Goal: Task Accomplishment & Management: Use online tool/utility

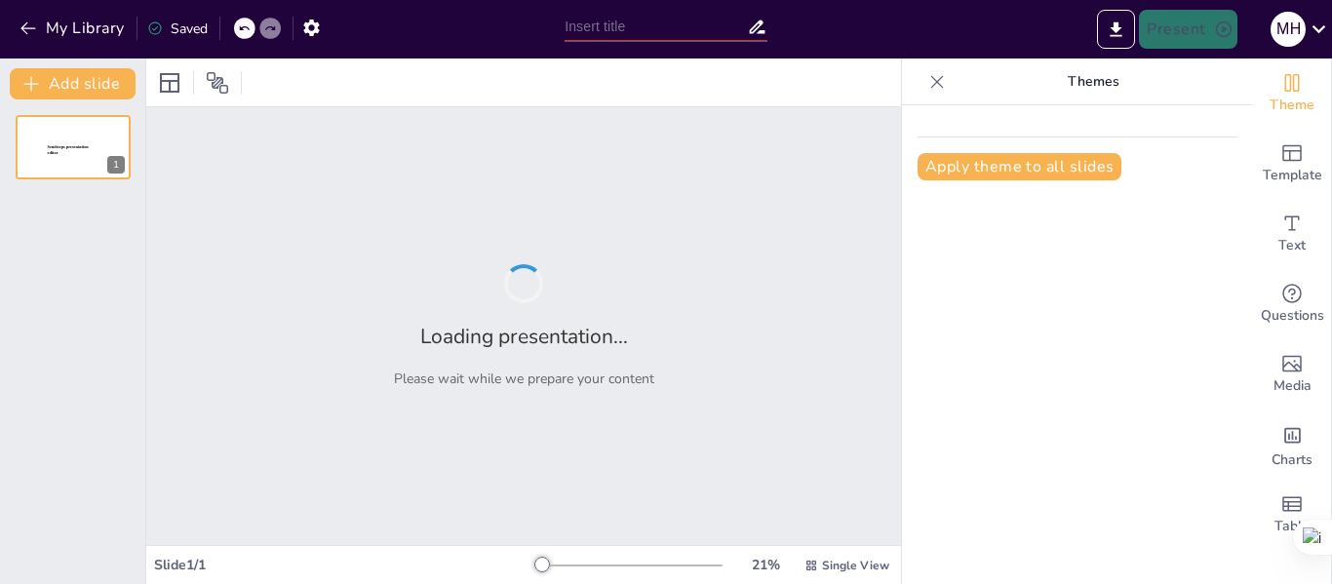
type input "Degradación de Aminoácidos: Enfoques en Transaminación y Desaminación"
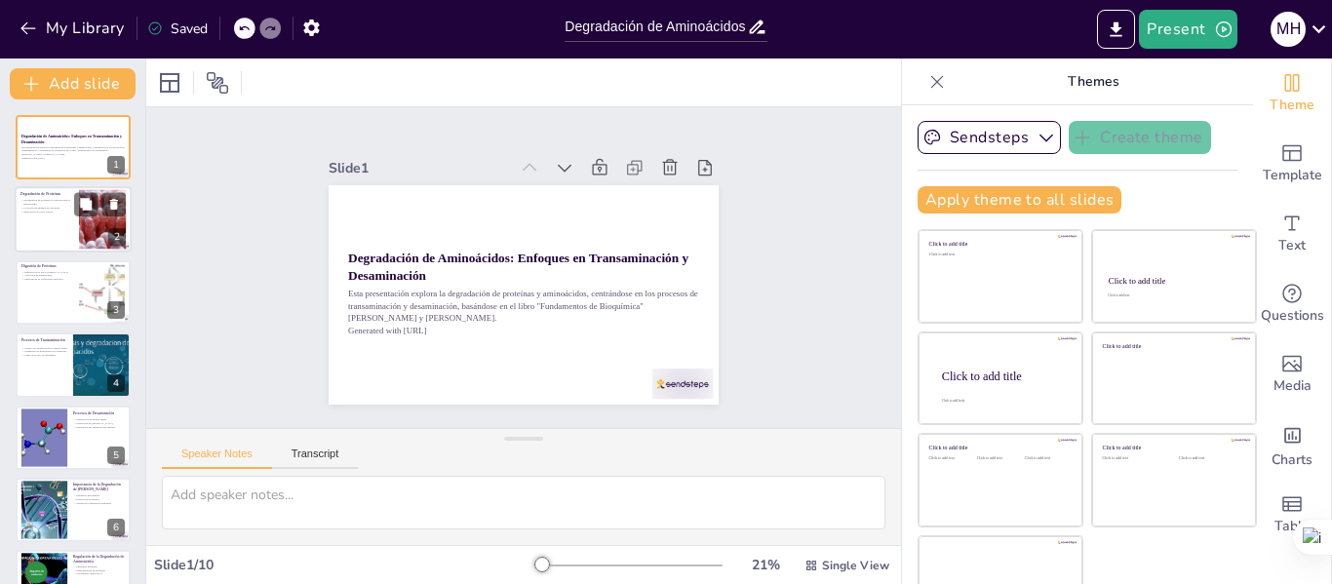
click at [79, 188] on div at bounding box center [73, 220] width 117 height 66
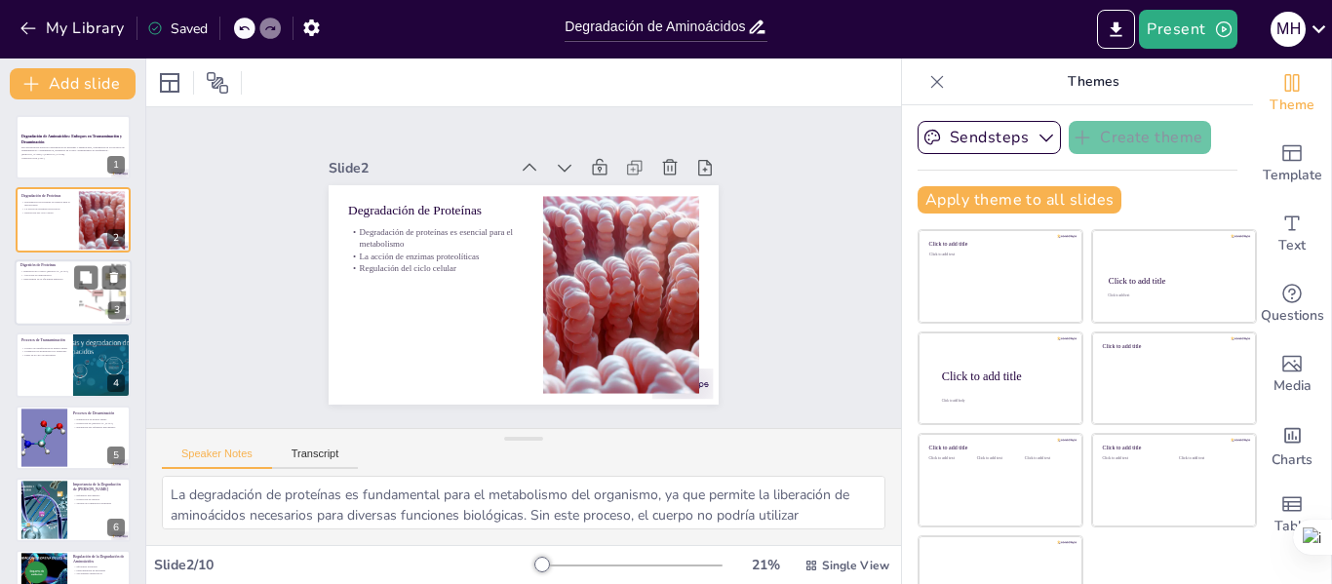
click at [25, 290] on div at bounding box center [73, 292] width 117 height 66
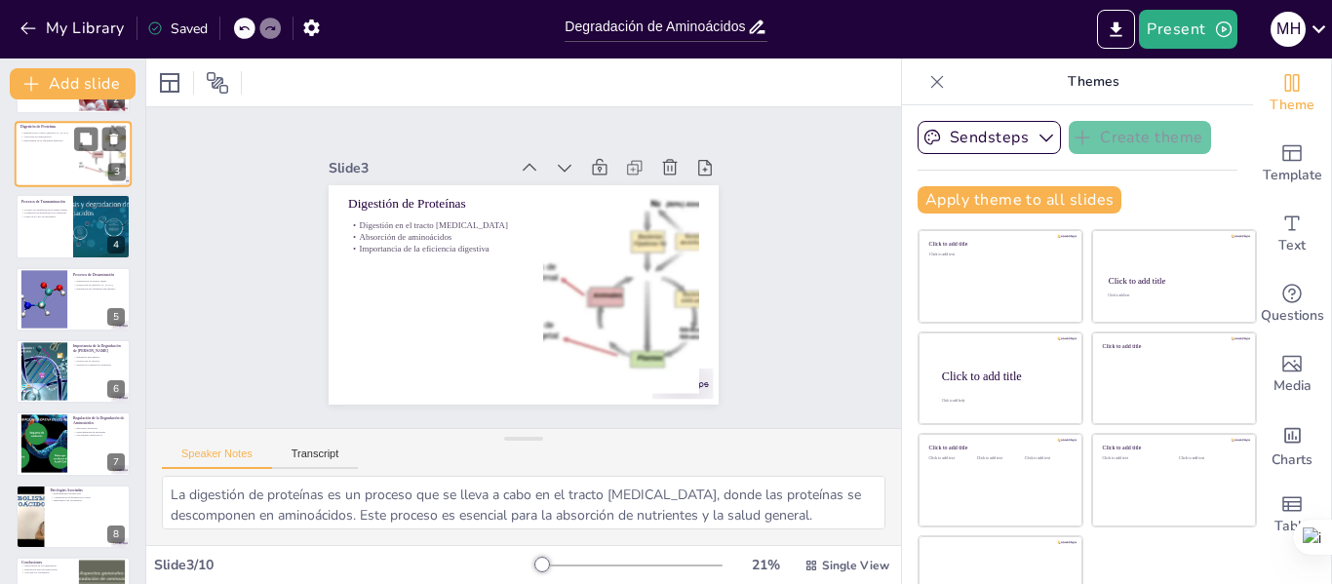
scroll to position [195, 0]
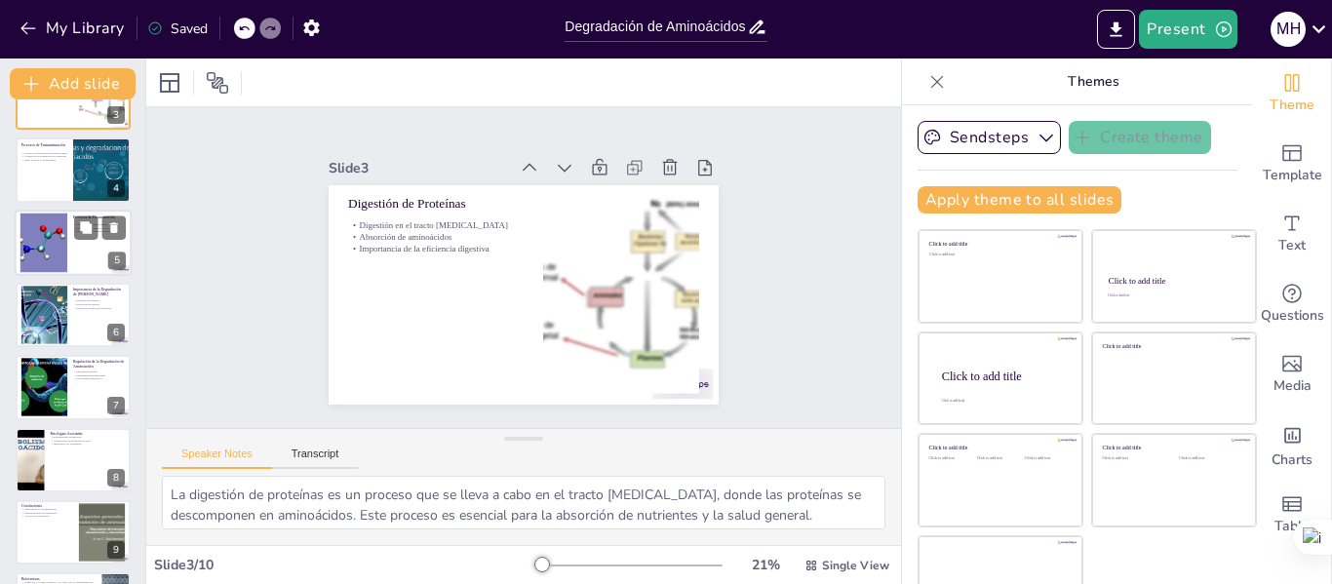
click at [51, 243] on div at bounding box center [44, 242] width 58 height 59
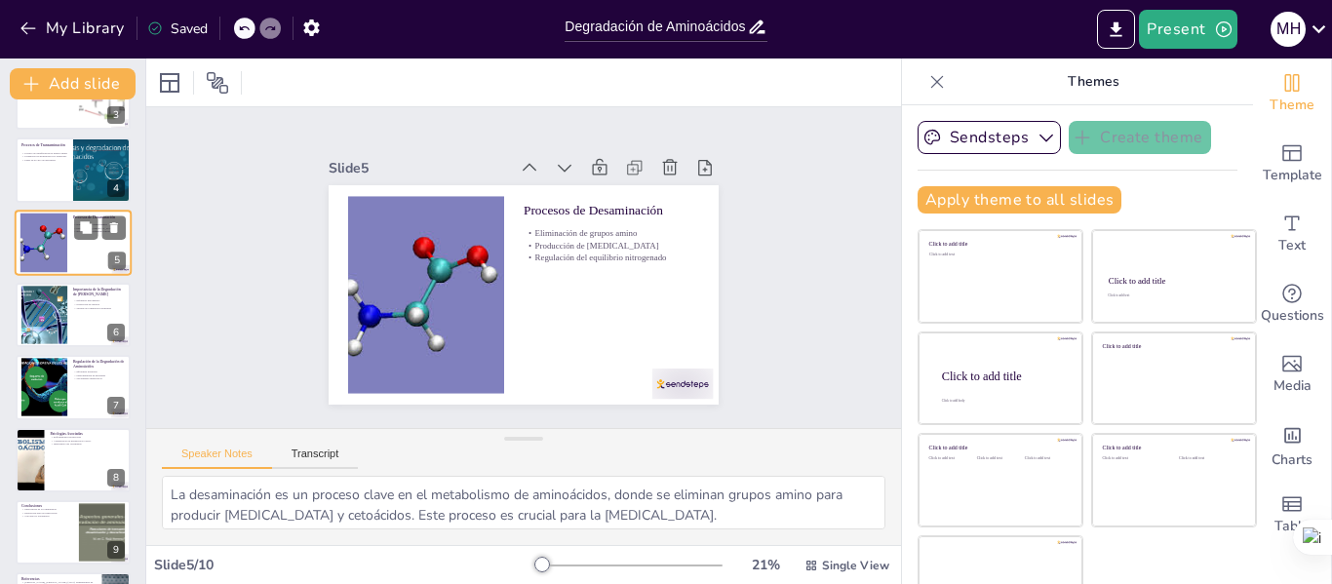
scroll to position [96, 0]
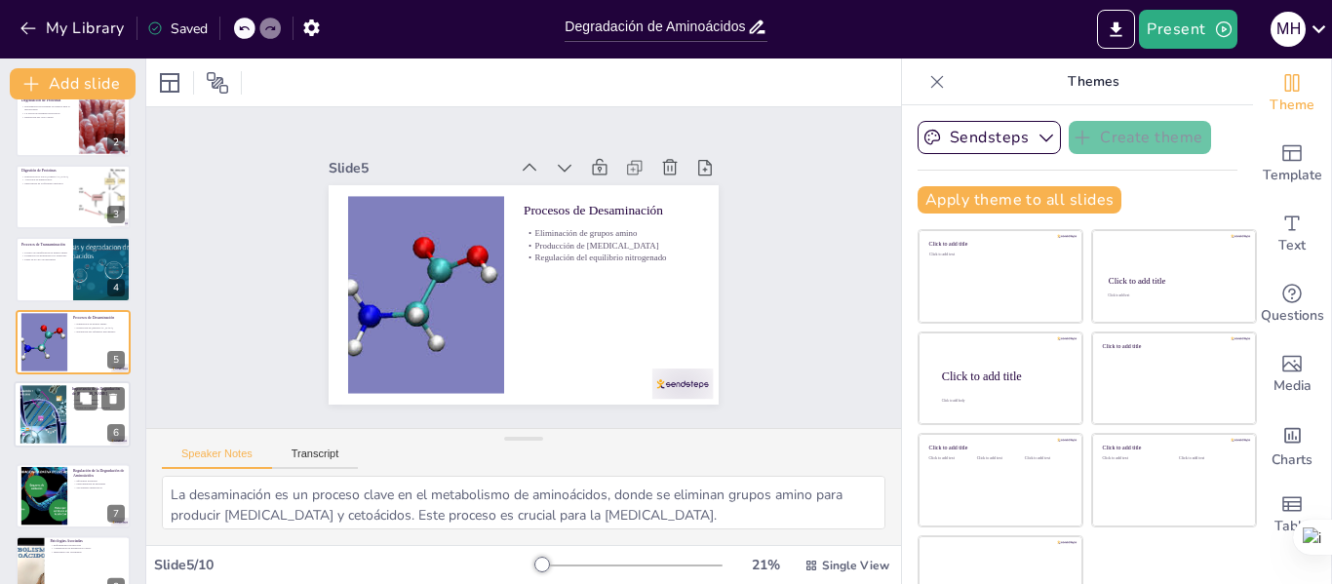
click at [39, 392] on div at bounding box center [42, 414] width 103 height 58
type textarea "La degradación de aminoácidos es esencial para mantener el equilibrio nitrogena…"
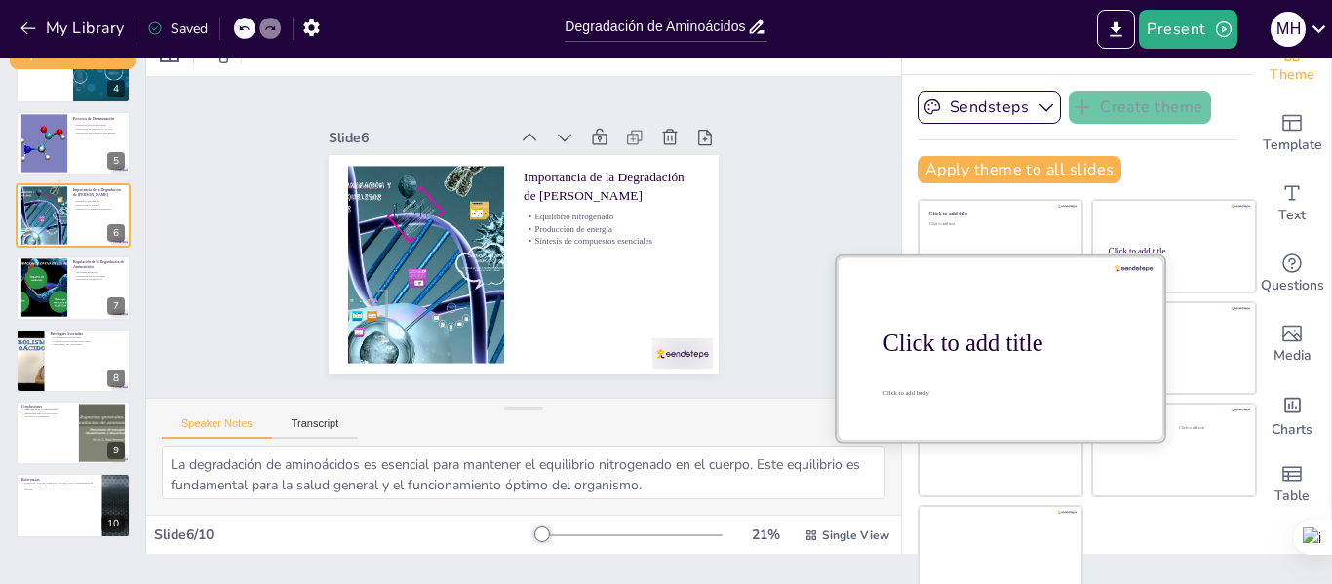
scroll to position [45, 0]
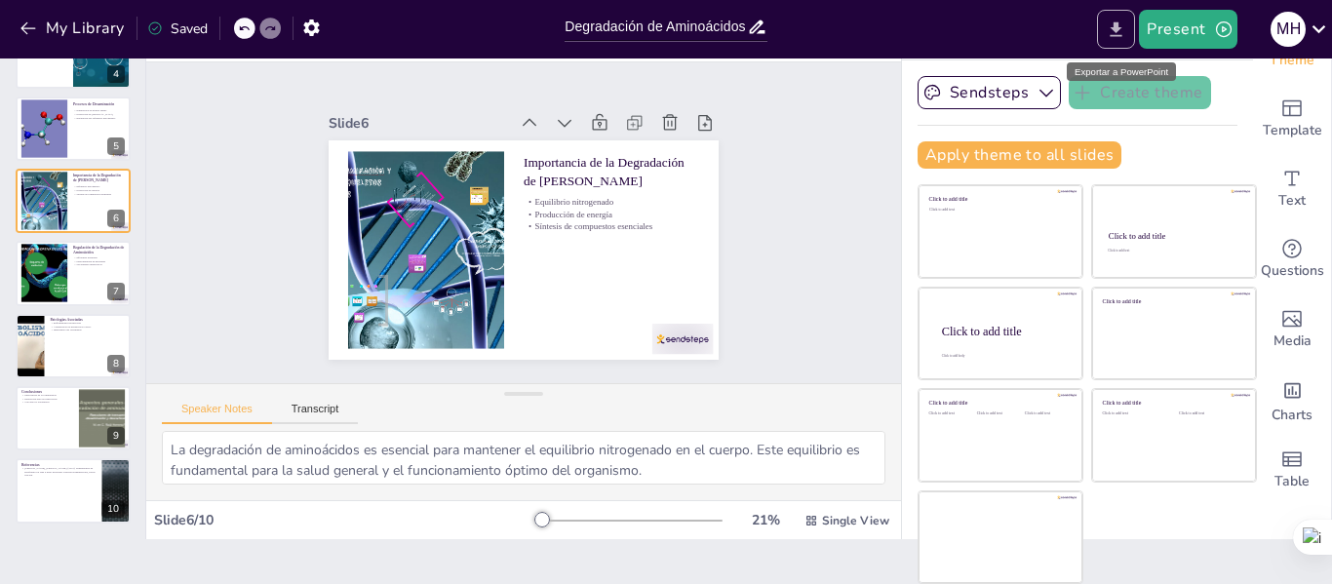
click at [1121, 32] on icon "Export to PowerPoint" at bounding box center [1115, 29] width 20 height 20
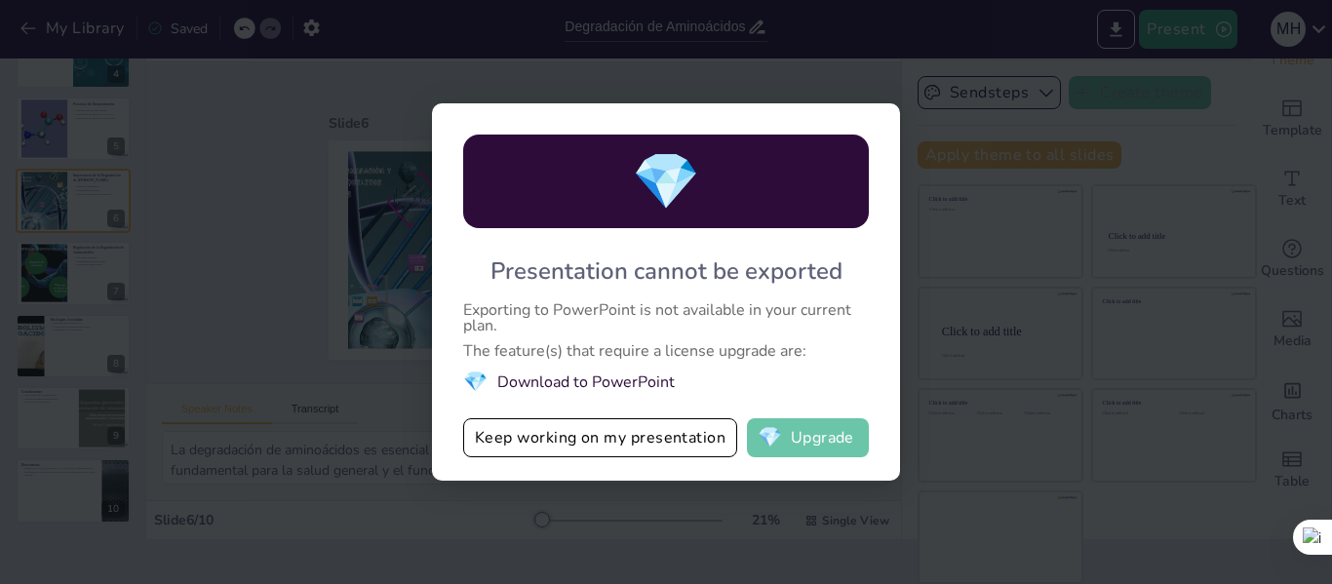
click at [781, 432] on span "💎" at bounding box center [769, 437] width 24 height 19
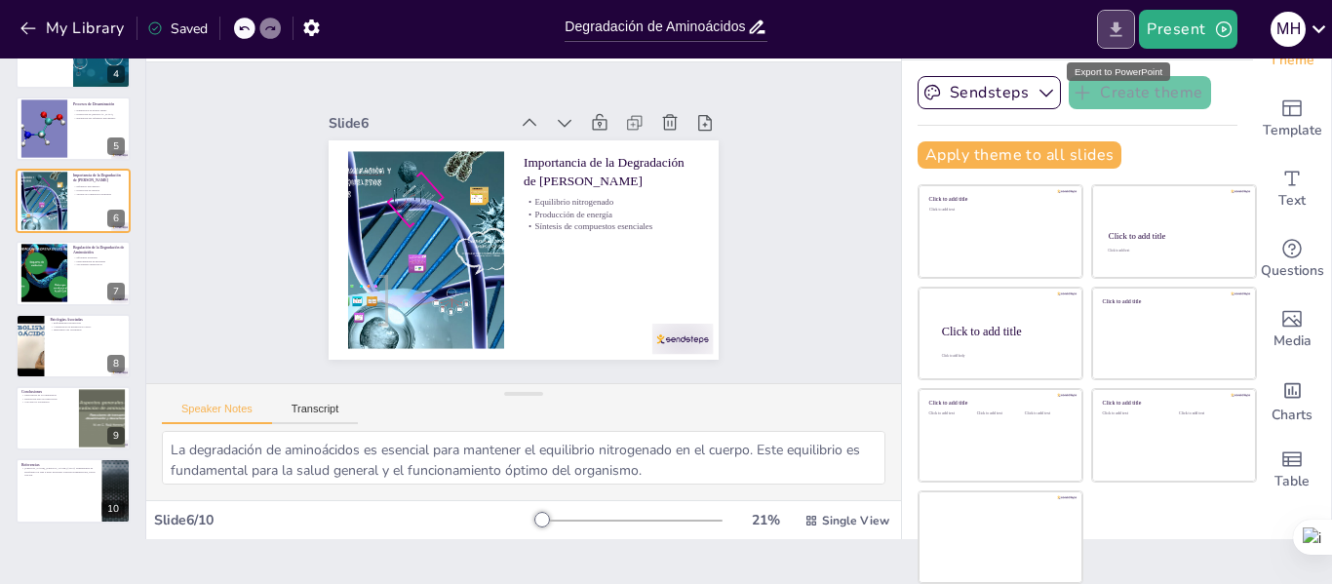
click at [1126, 31] on icon "Export to PowerPoint" at bounding box center [1115, 29] width 20 height 20
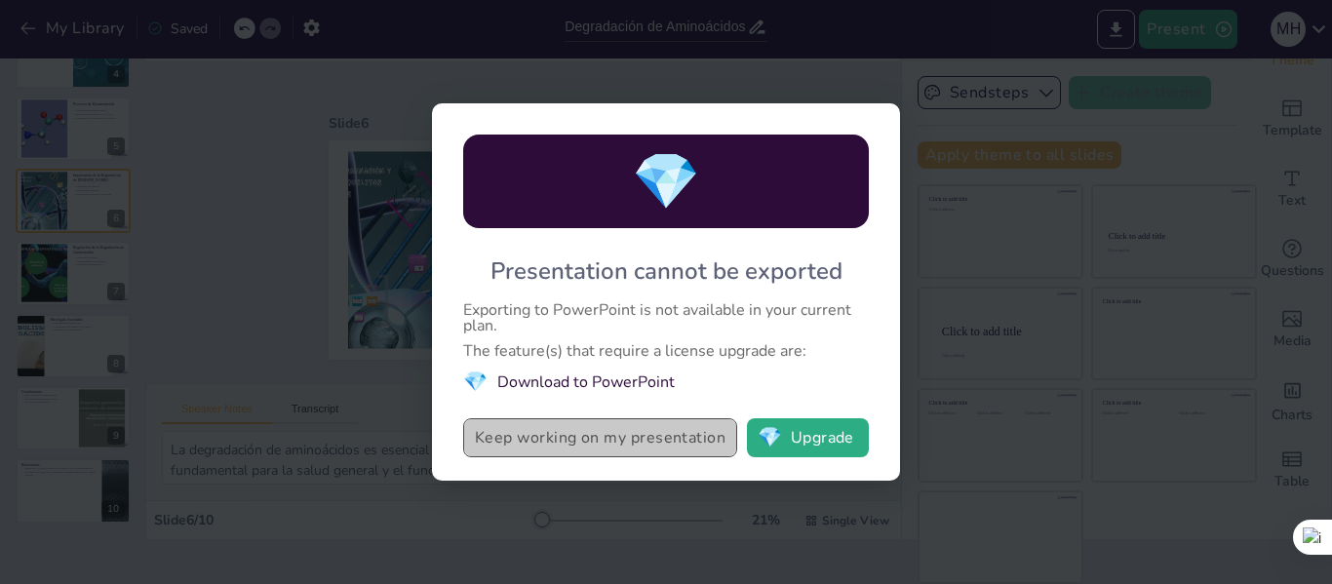
click at [657, 432] on button "Keep working on my presentation" at bounding box center [600, 437] width 274 height 39
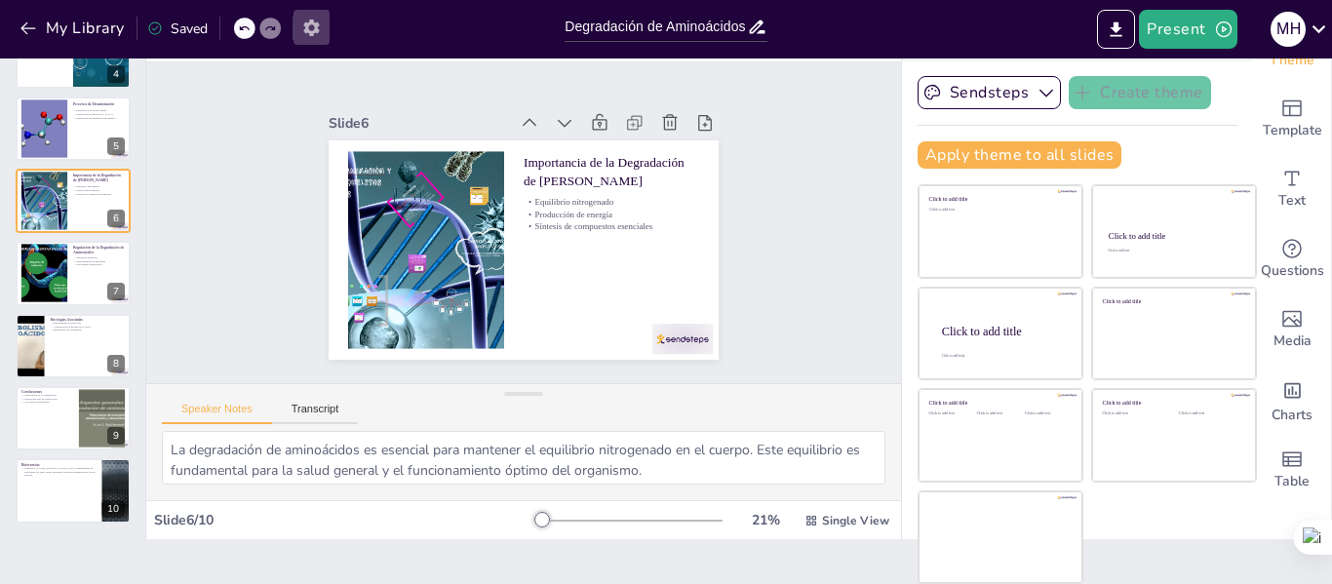
click at [312, 25] on icon "button" at bounding box center [311, 28] width 20 height 20
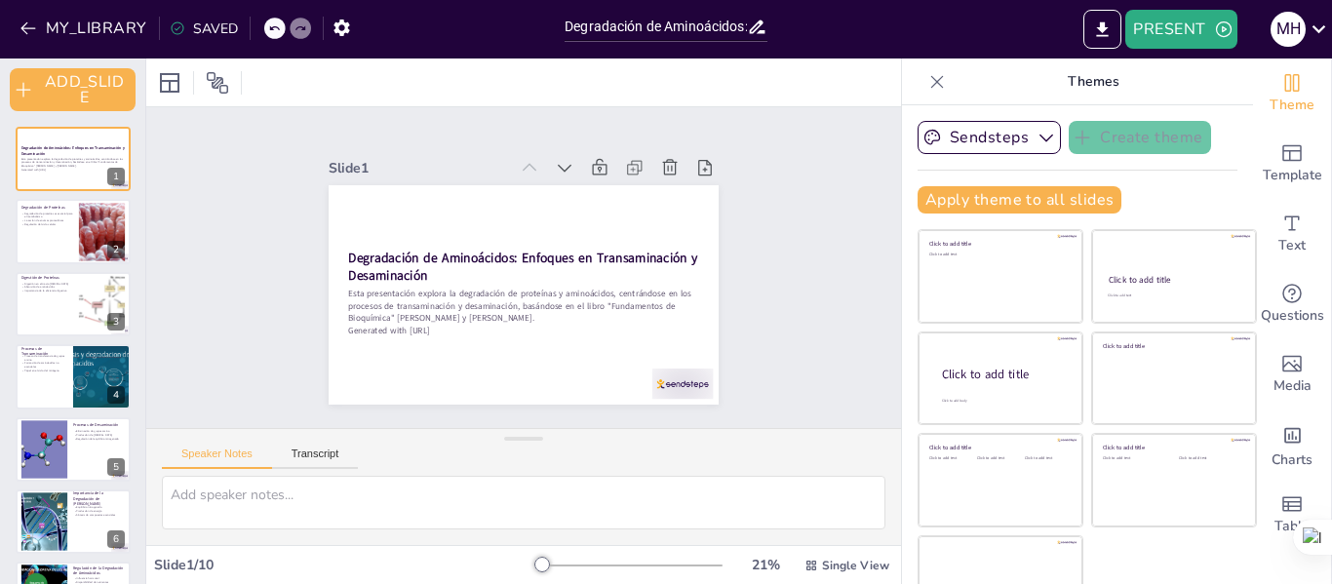
click at [1166, 70] on p "Themes" at bounding box center [1092, 81] width 281 height 47
click at [921, 78] on div at bounding box center [936, 81] width 31 height 31
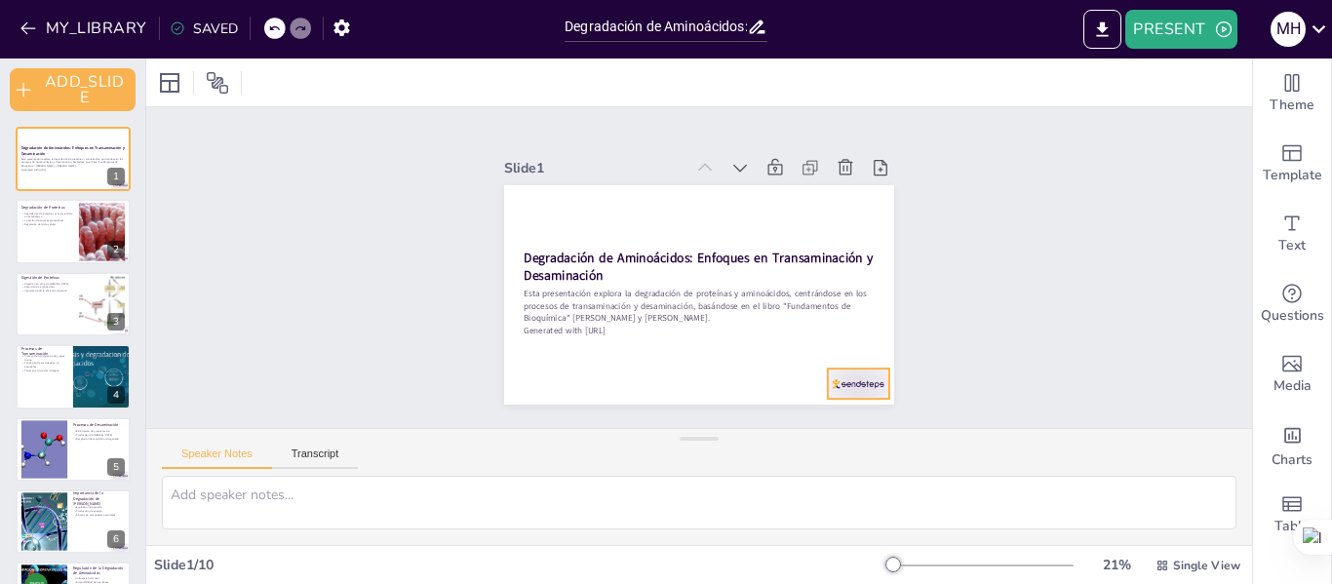
click at [813, 419] on div at bounding box center [779, 447] width 68 height 57
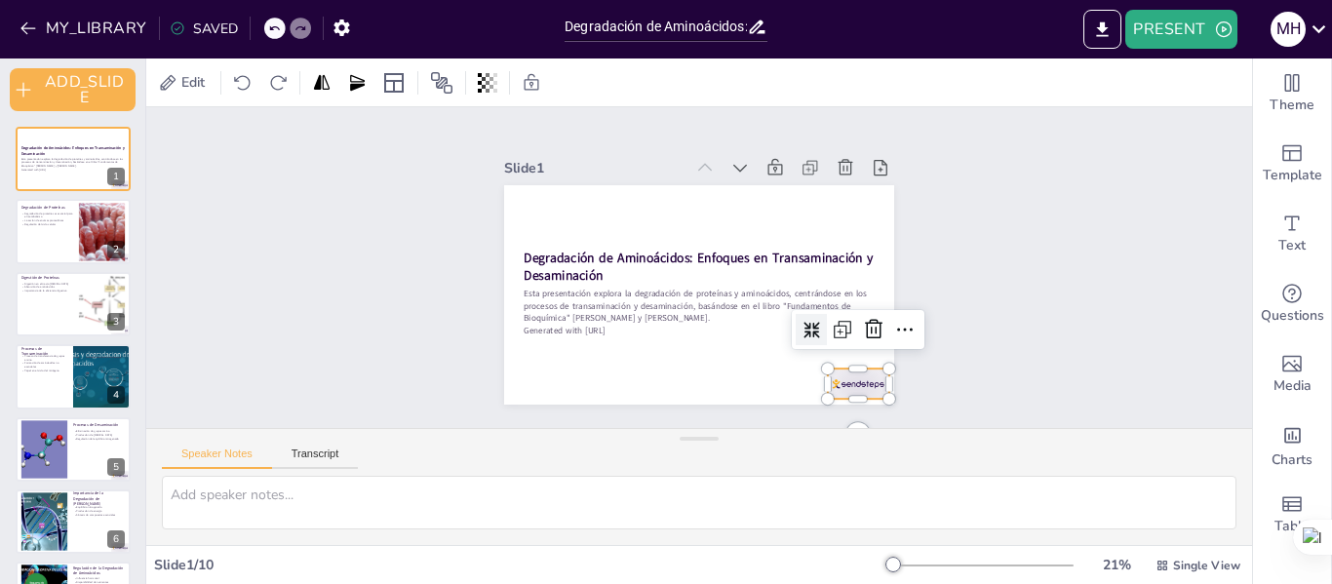
click at [955, 274] on div "Slide 1 Degradación de Aminoácidos: Enfoques en Transaminación y Desaminación E…" at bounding box center [699, 267] width 978 height 1036
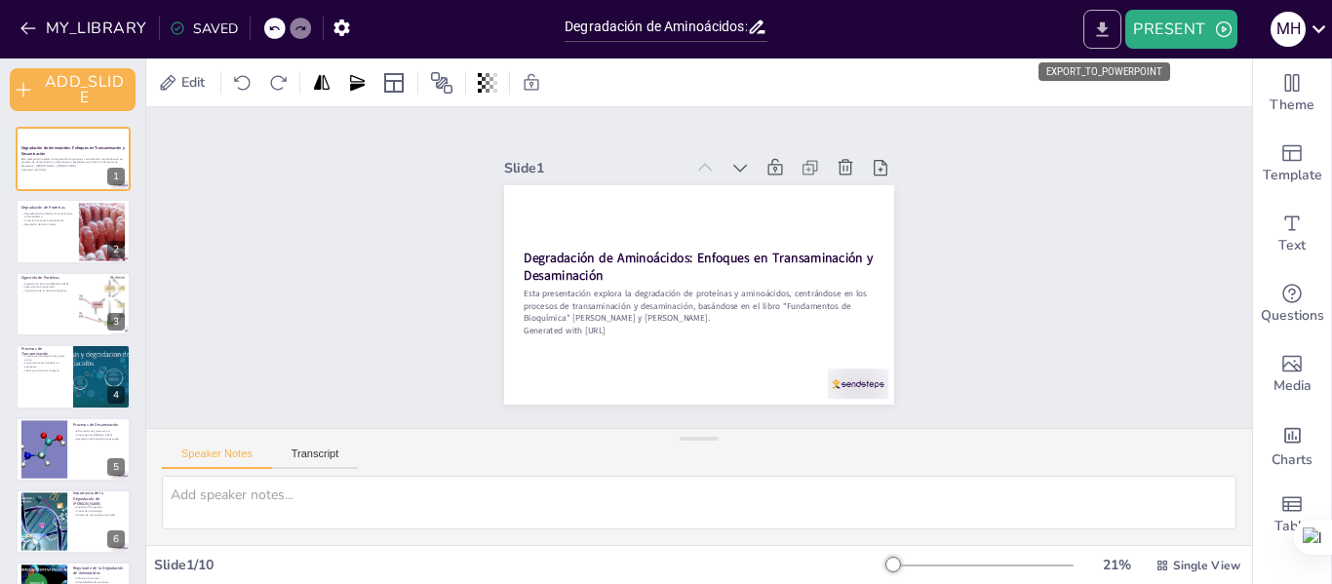
click at [1101, 37] on icon "EXPORT_TO_POWERPOINT" at bounding box center [1102, 29] width 20 height 20
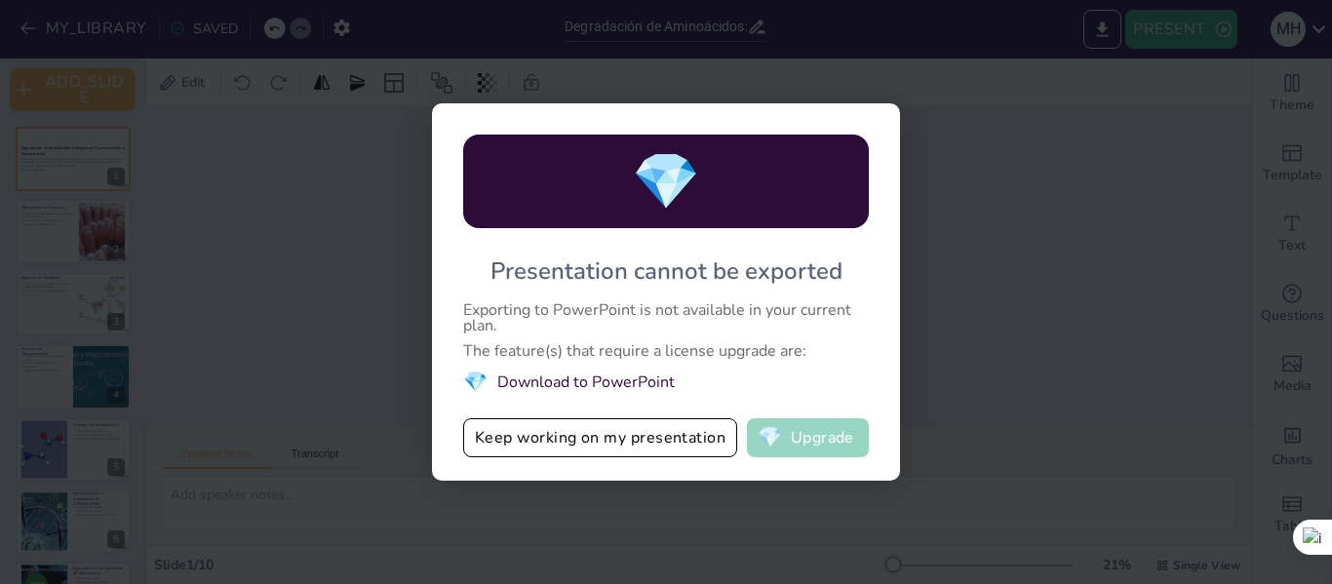
click at [816, 437] on button "💎 Upgrade" at bounding box center [808, 437] width 122 height 39
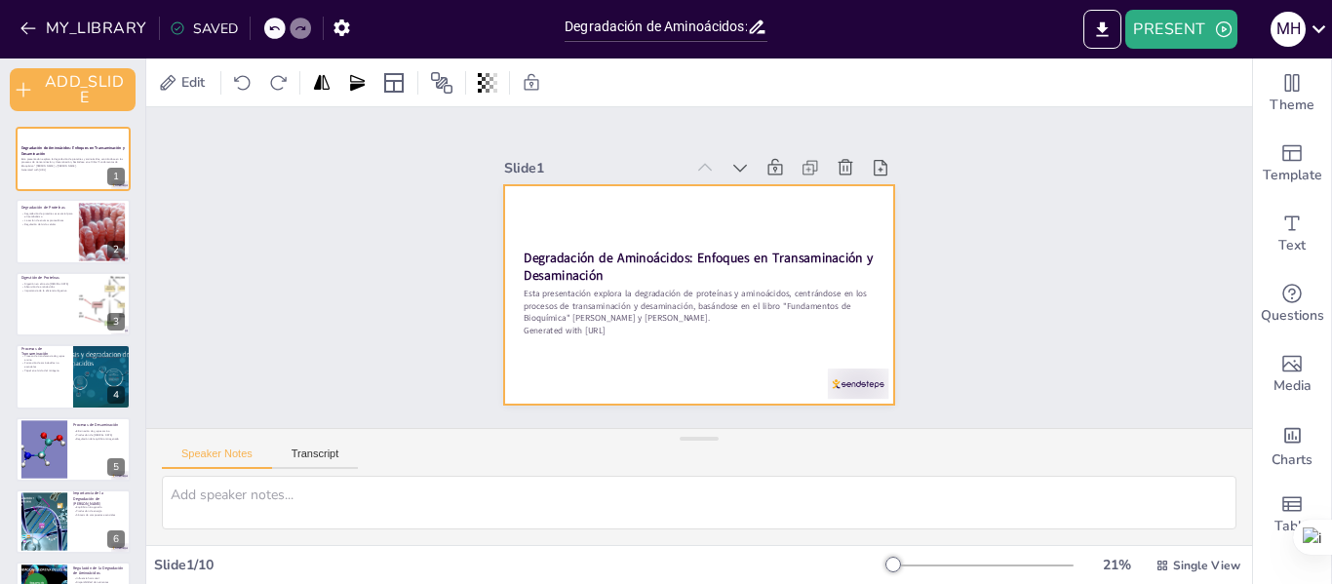
click at [561, 227] on div at bounding box center [675, 281] width 385 height 447
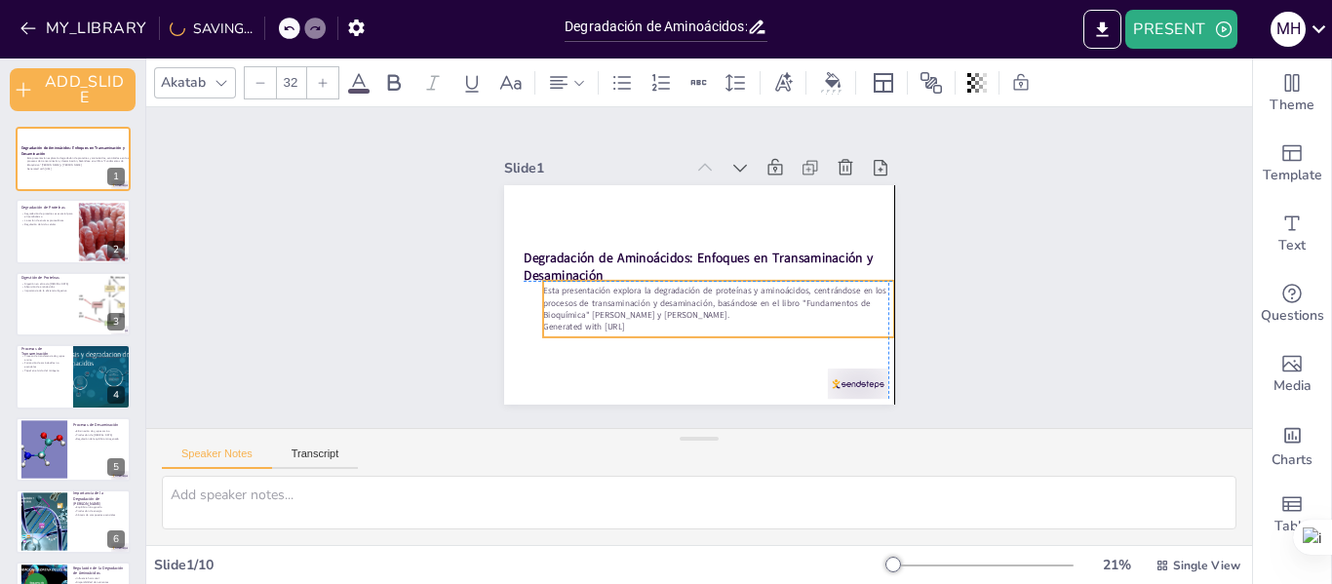
drag, startPoint x: 641, startPoint y: 327, endPoint x: 659, endPoint y: 326, distance: 17.6
click at [659, 326] on p "Generated with [URL]" at bounding box center [642, 293] width 49 height 350
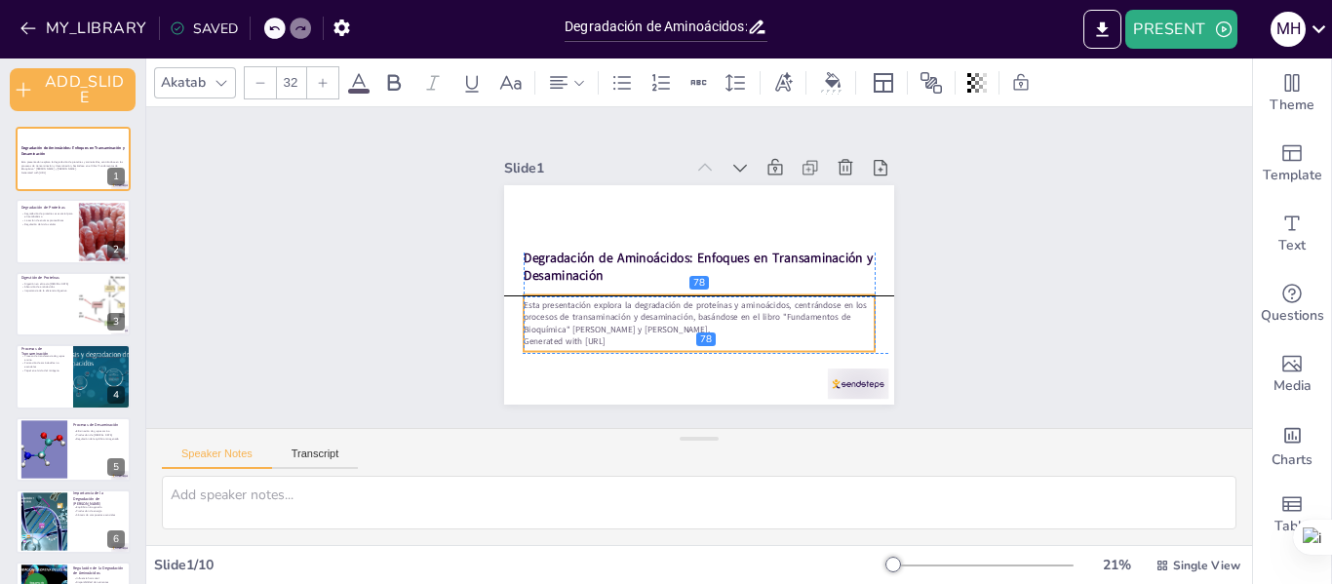
drag, startPoint x: 660, startPoint y: 312, endPoint x: 640, endPoint y: 323, distance: 23.1
click at [640, 323] on p "Esta presentación explora la degradación de proteínas y aminoácidos, centrándos…" at bounding box center [674, 310] width 322 height 207
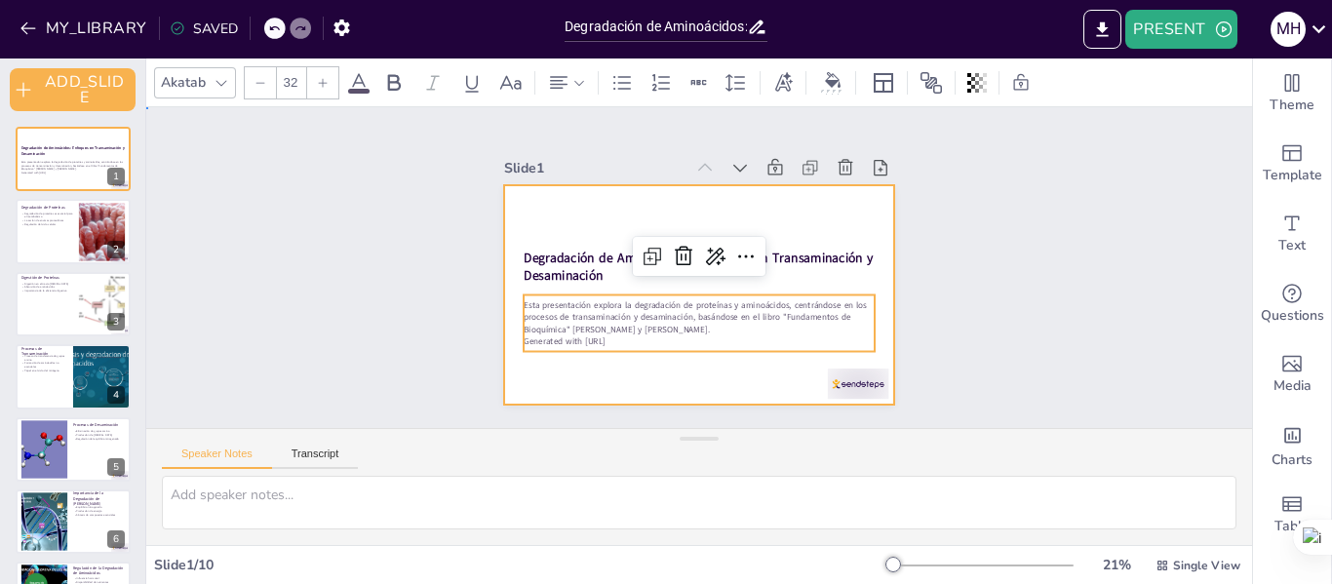
click at [576, 202] on div at bounding box center [675, 253] width 385 height 447
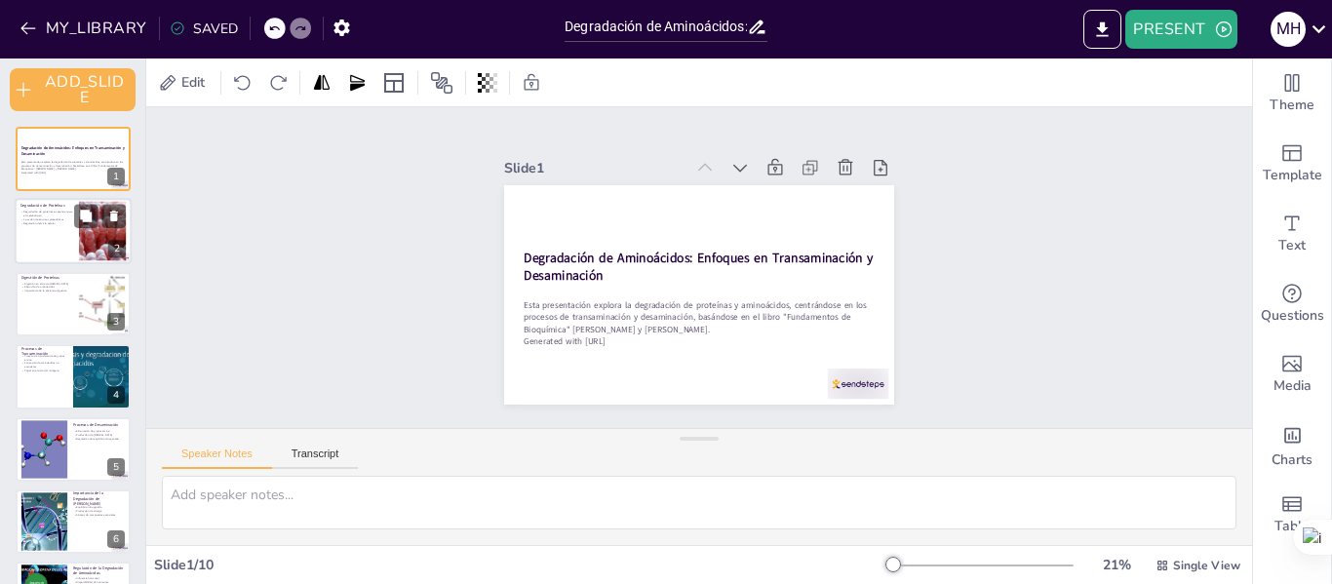
click at [41, 249] on div at bounding box center [73, 232] width 117 height 66
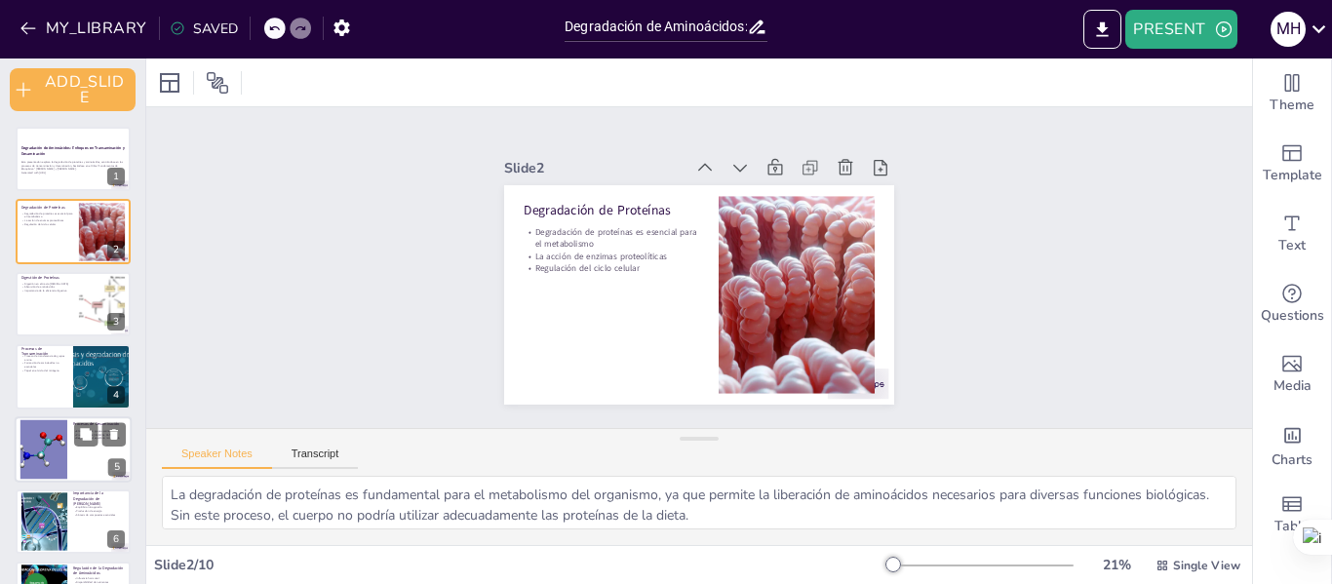
click at [62, 454] on div at bounding box center [44, 448] width 58 height 59
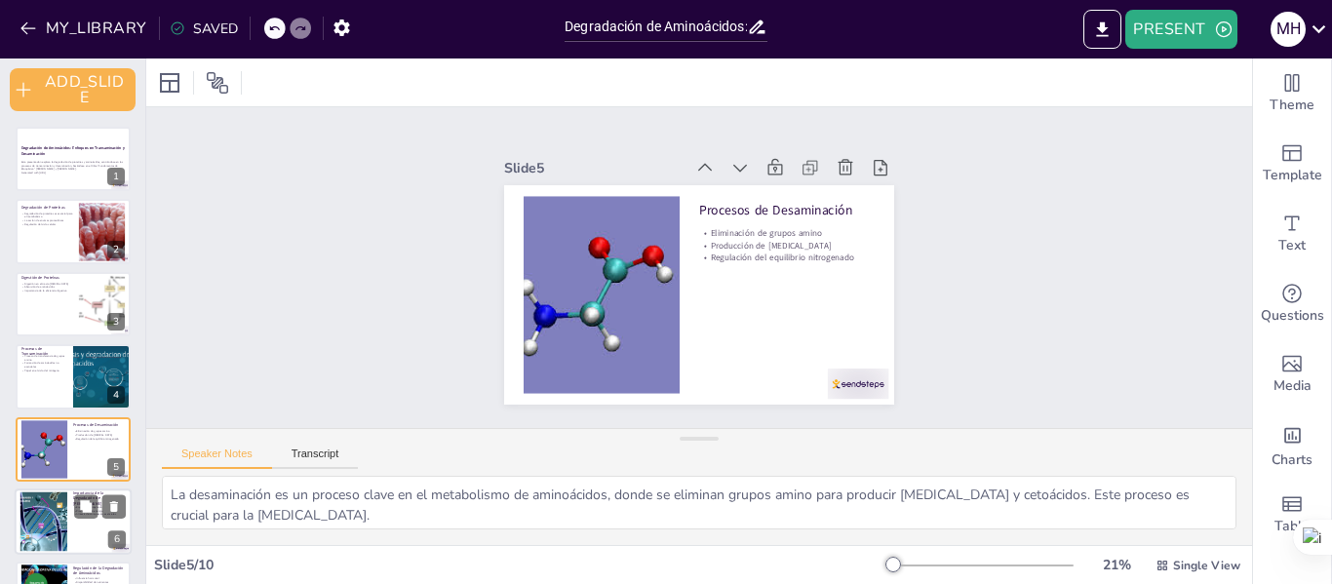
scroll to position [101, 0]
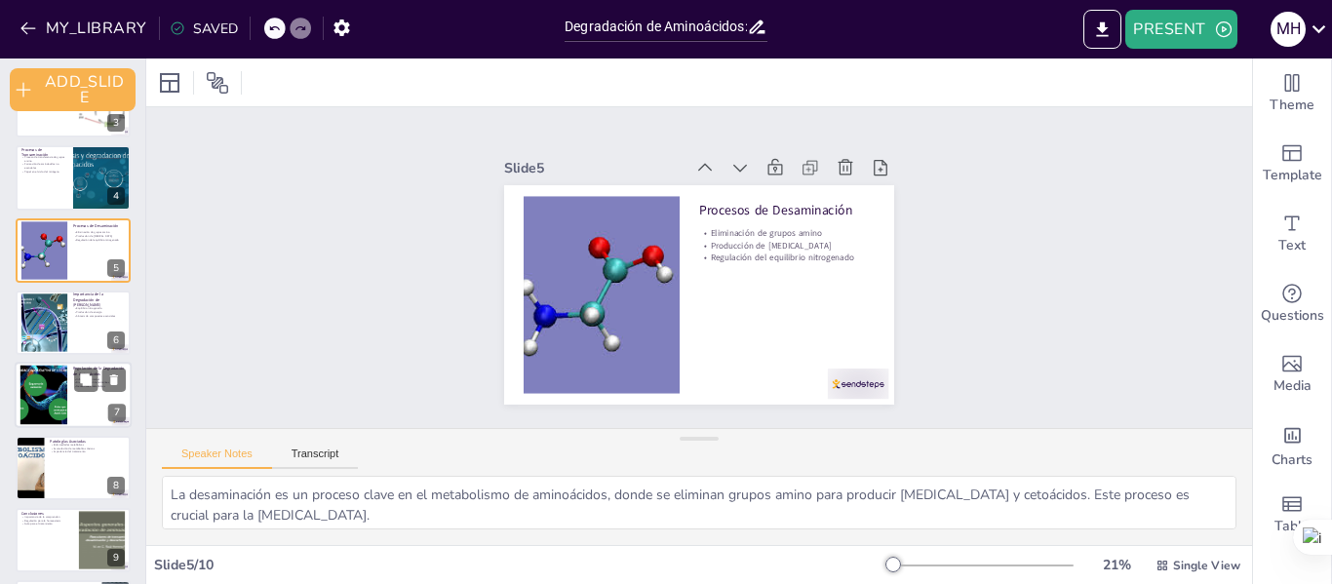
click at [73, 398] on div at bounding box center [73, 396] width 117 height 66
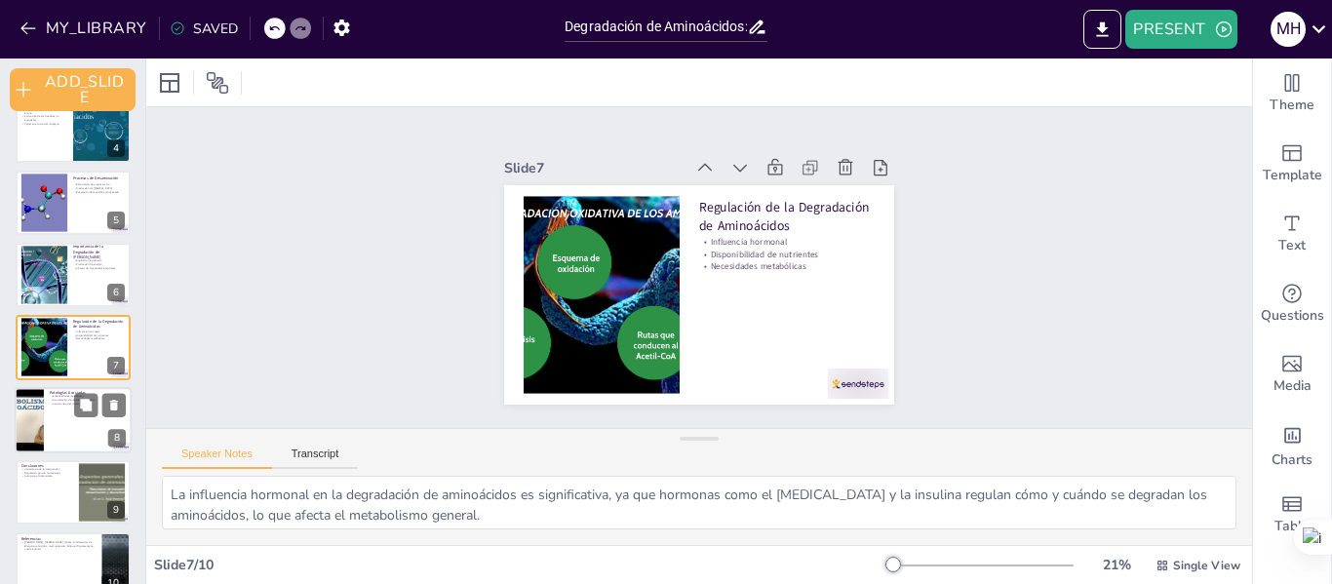
click at [36, 444] on div at bounding box center [29, 420] width 88 height 66
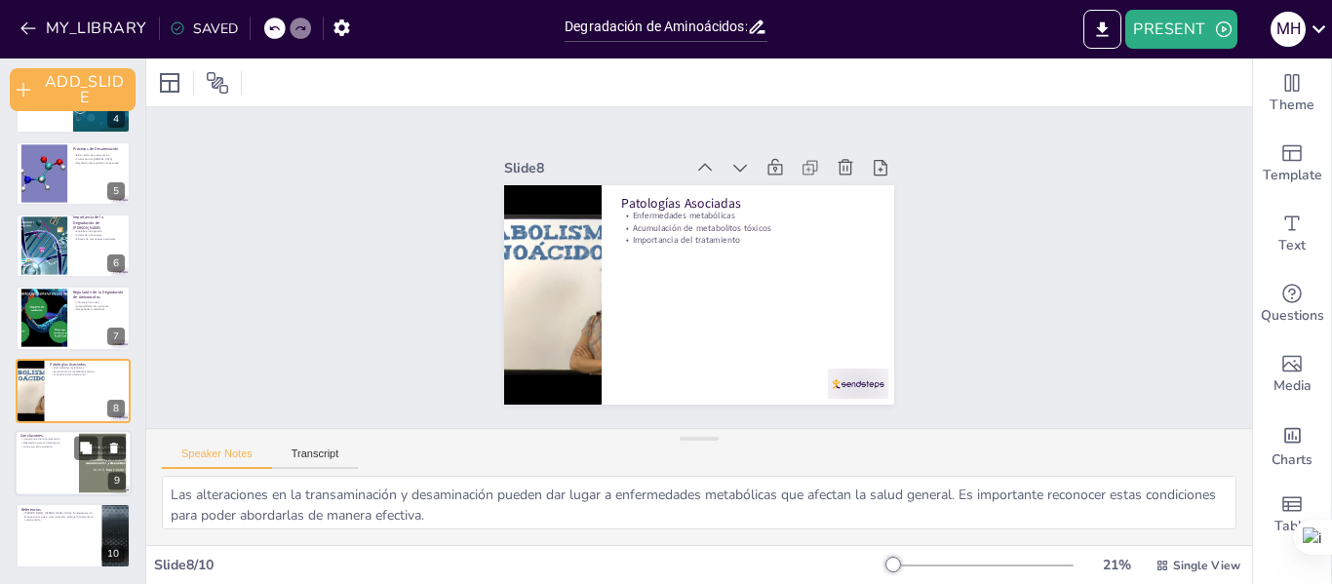
click at [34, 452] on div at bounding box center [73, 463] width 117 height 66
type textarea "La comprensión de la degradación de aminoácidos es vital para la bioquímica, ya…"
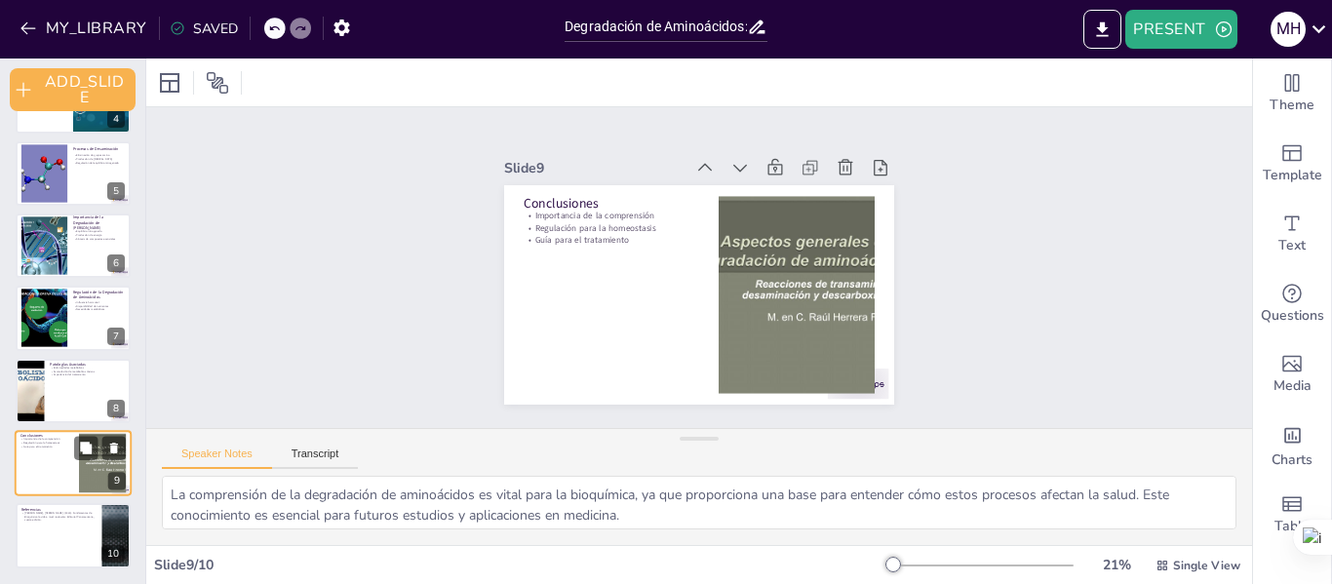
click at [28, 490] on div at bounding box center [73, 463] width 117 height 66
click at [90, 91] on button "ADD_SLIDE" at bounding box center [73, 89] width 126 height 43
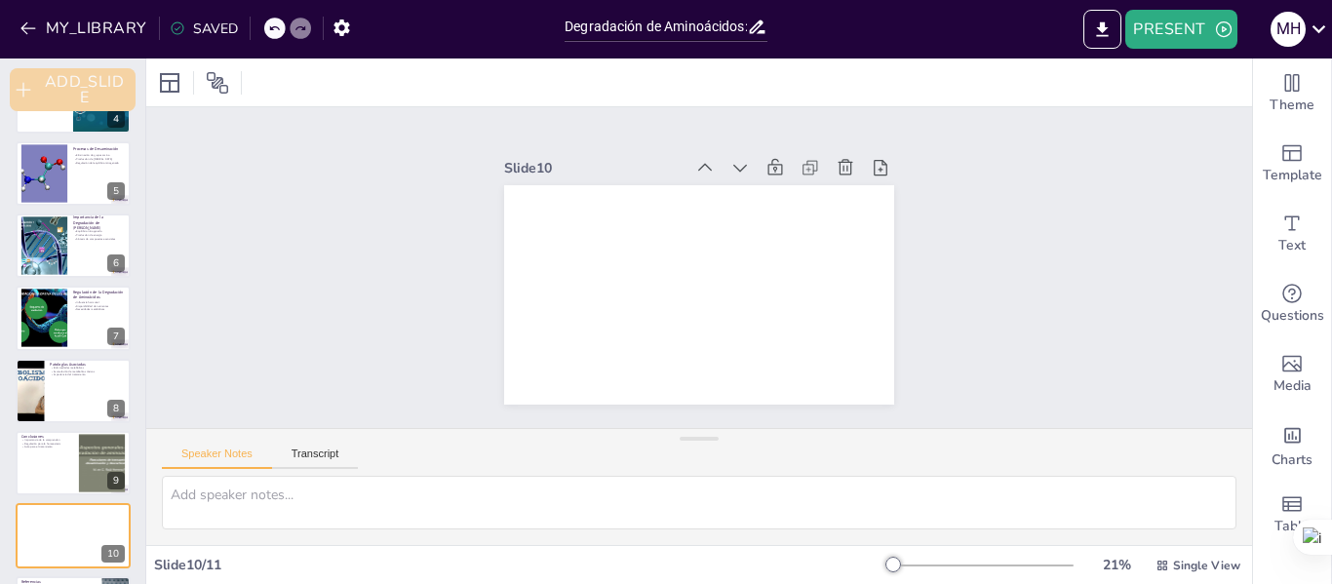
click at [90, 91] on button "ADD_SLIDE" at bounding box center [73, 89] width 126 height 43
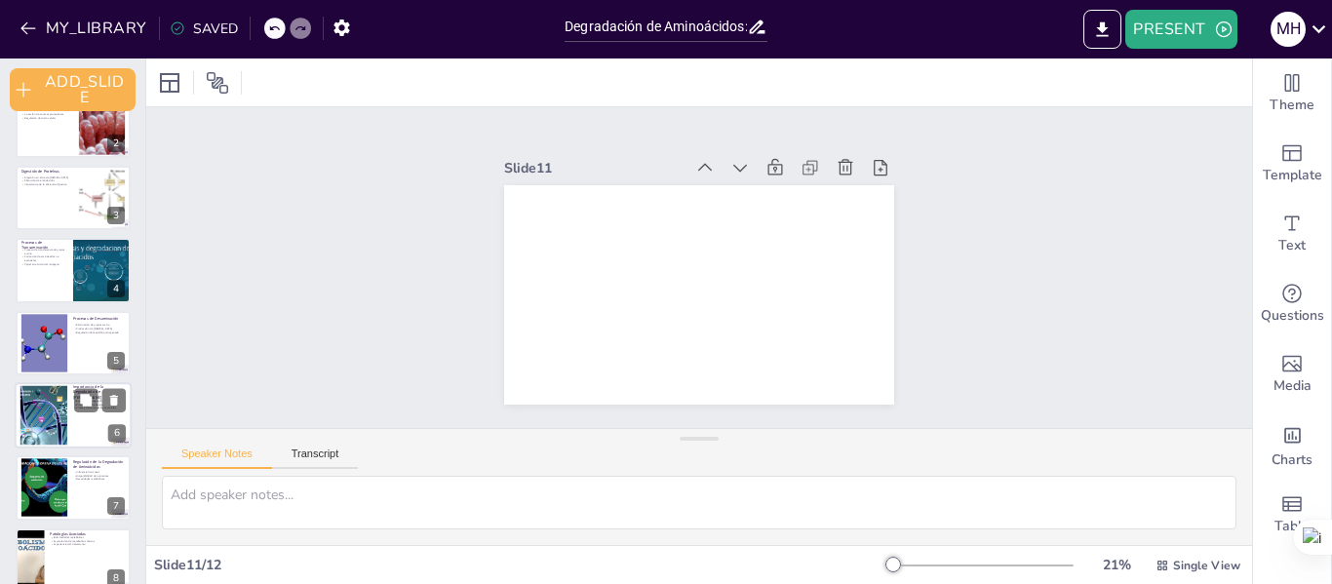
scroll to position [0, 0]
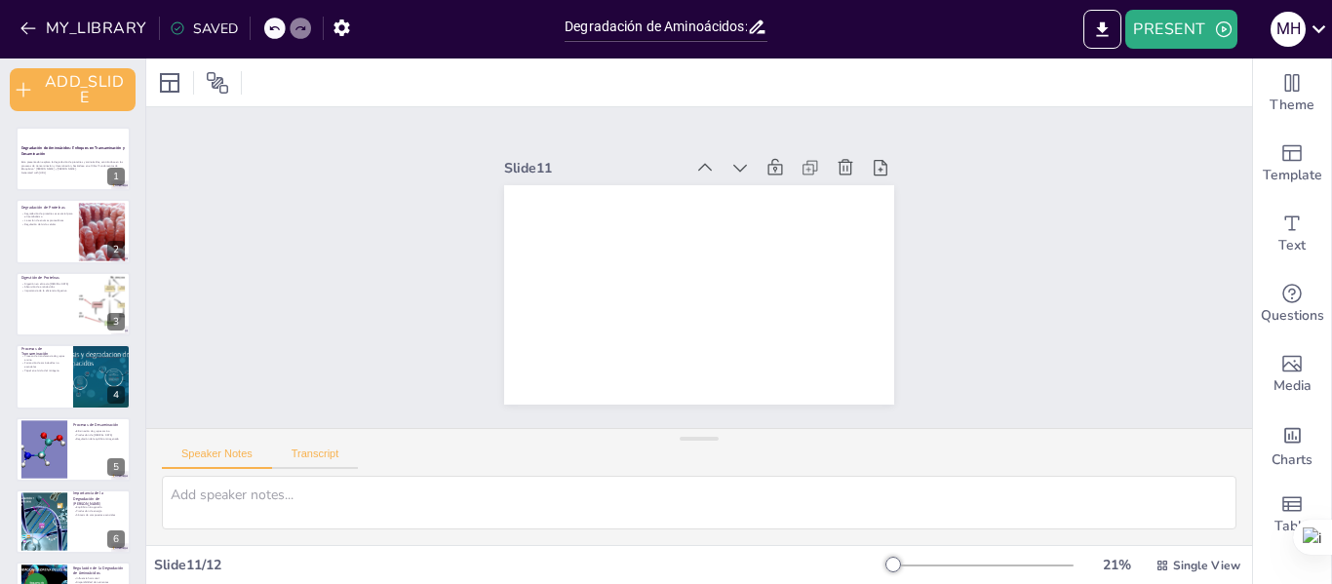
click at [295, 449] on button "Transcript" at bounding box center [315, 457] width 87 height 21
click at [213, 454] on button "Speaker Notes" at bounding box center [217, 457] width 110 height 21
